Goal: Find specific page/section: Find specific page/section

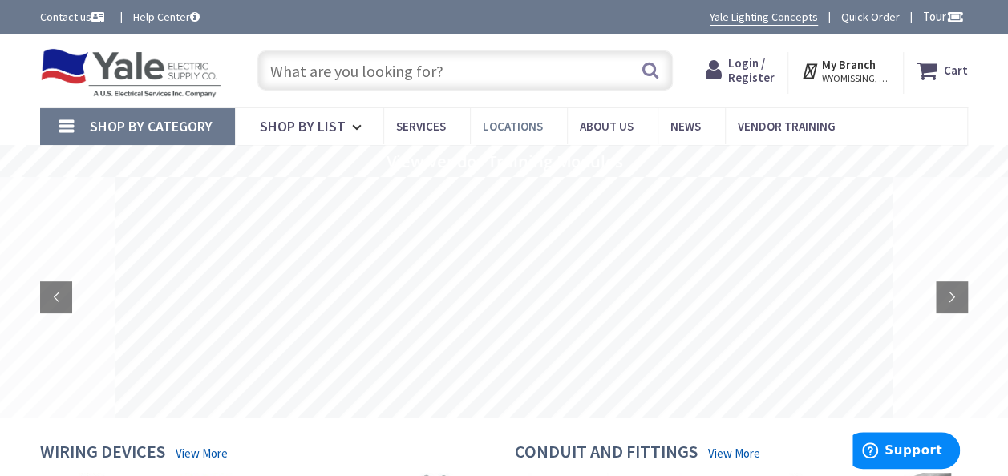
click at [516, 122] on span "Locations" at bounding box center [513, 126] width 60 height 15
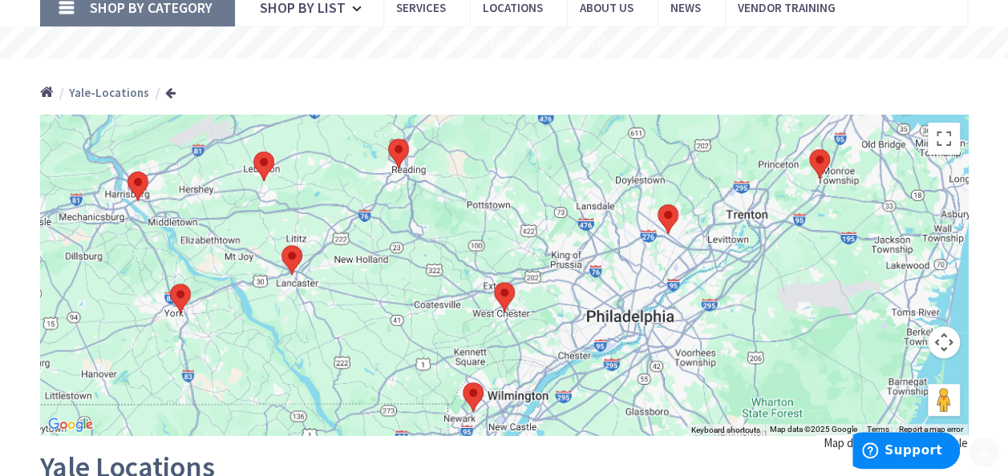
scroll to position [120, 0]
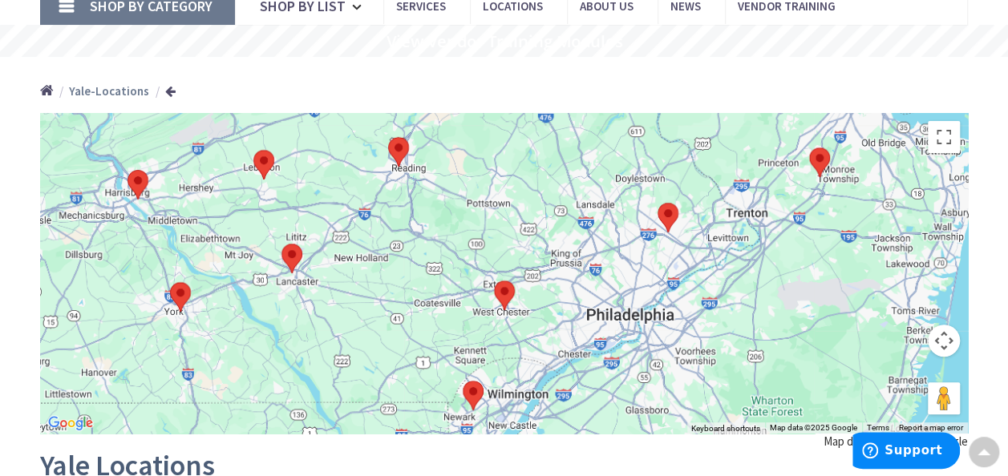
click at [507, 290] on img at bounding box center [504, 296] width 21 height 30
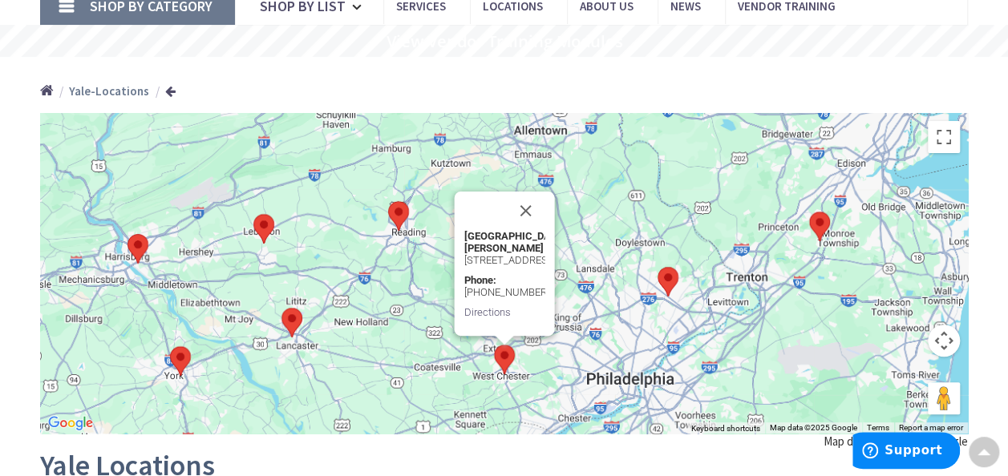
click at [669, 282] on img at bounding box center [668, 282] width 21 height 30
